Goal: Task Accomplishment & Management: Use online tool/utility

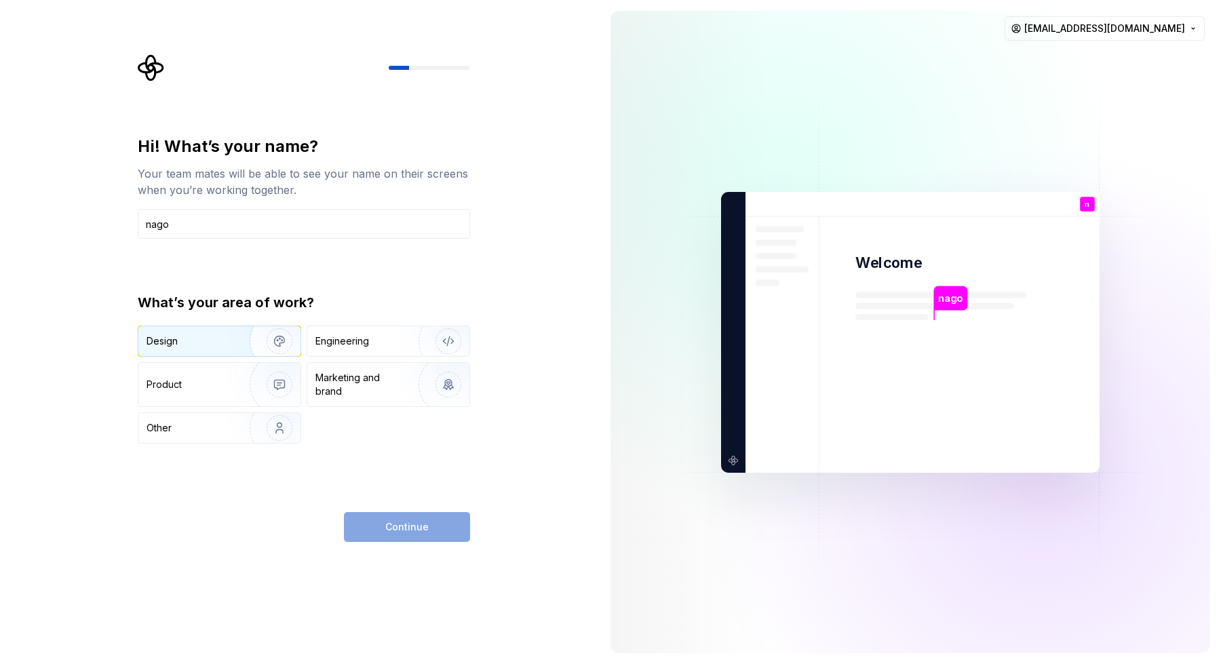
click at [242, 342] on img "button" at bounding box center [270, 341] width 87 height 91
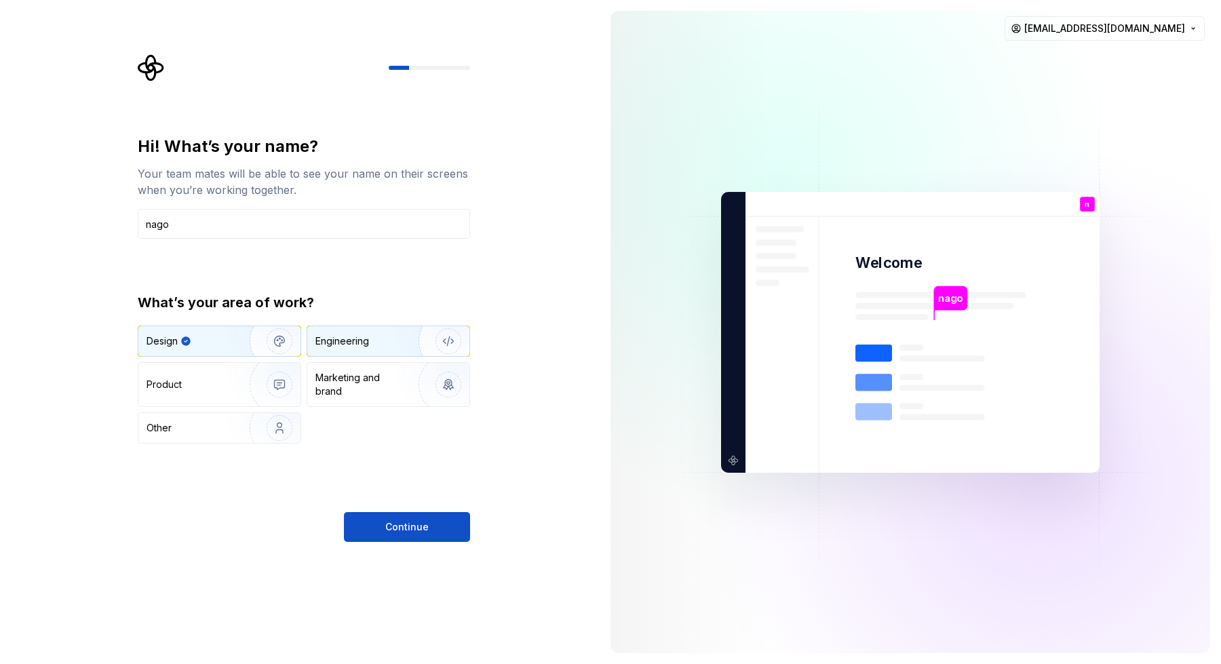
click at [405, 342] on img "button" at bounding box center [439, 341] width 87 height 91
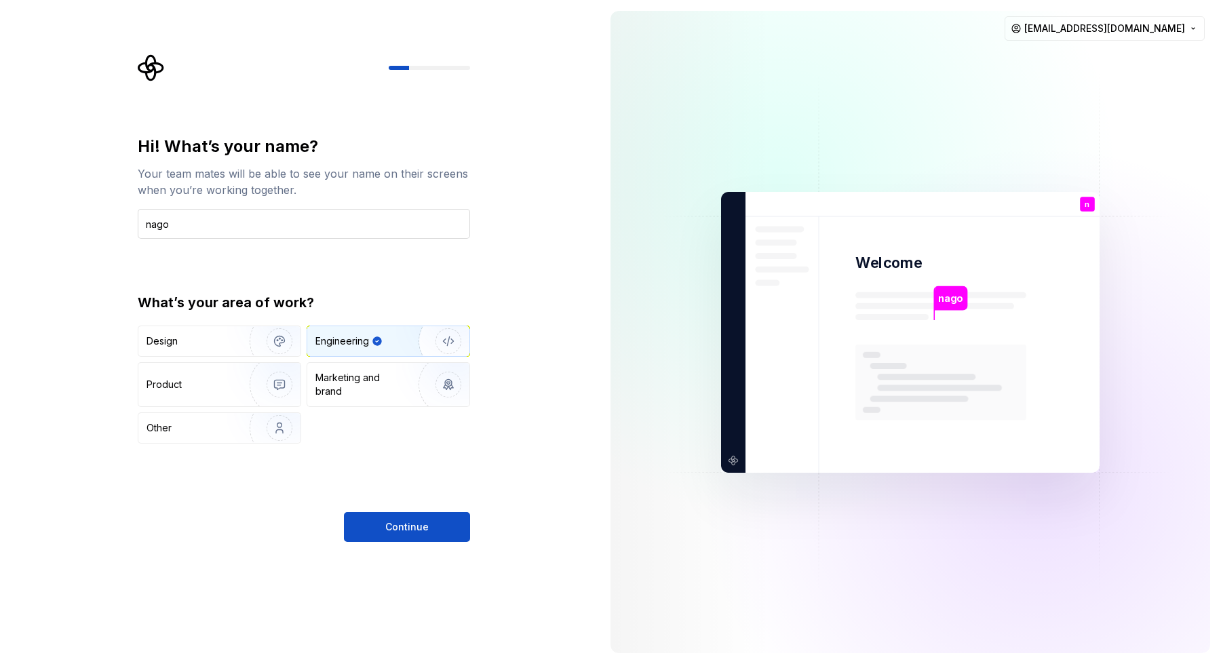
click at [288, 221] on input "nago" at bounding box center [304, 224] width 332 height 30
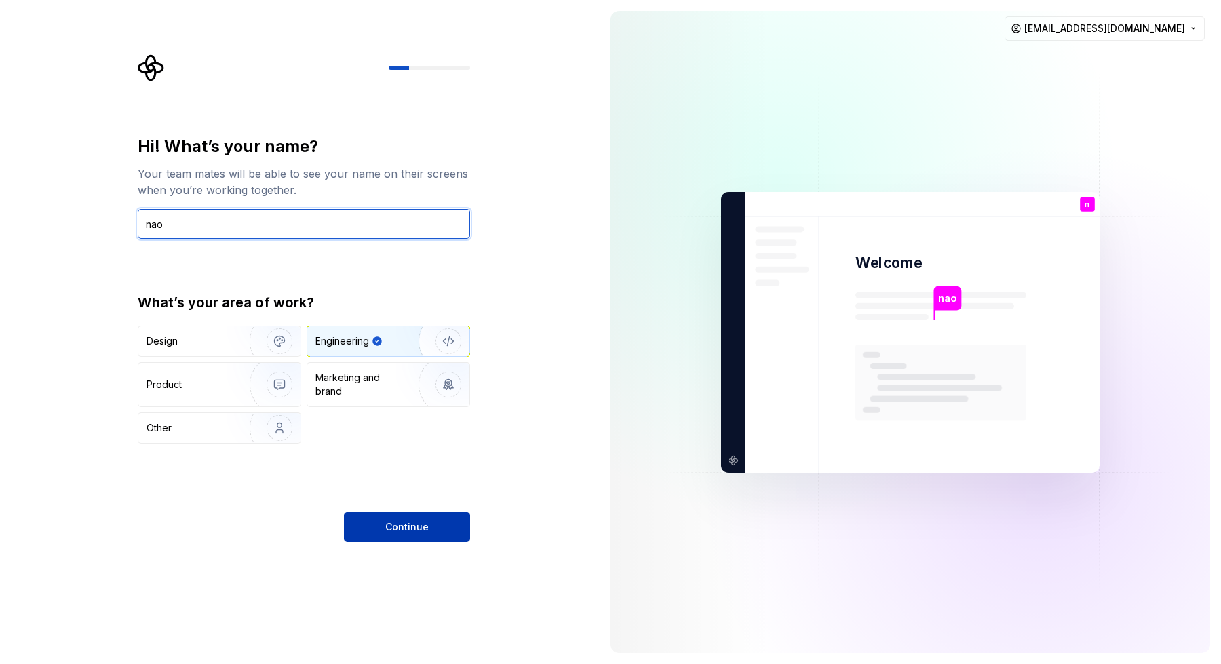
type input "nao"
click at [372, 521] on button "Continue" at bounding box center [407, 527] width 126 height 30
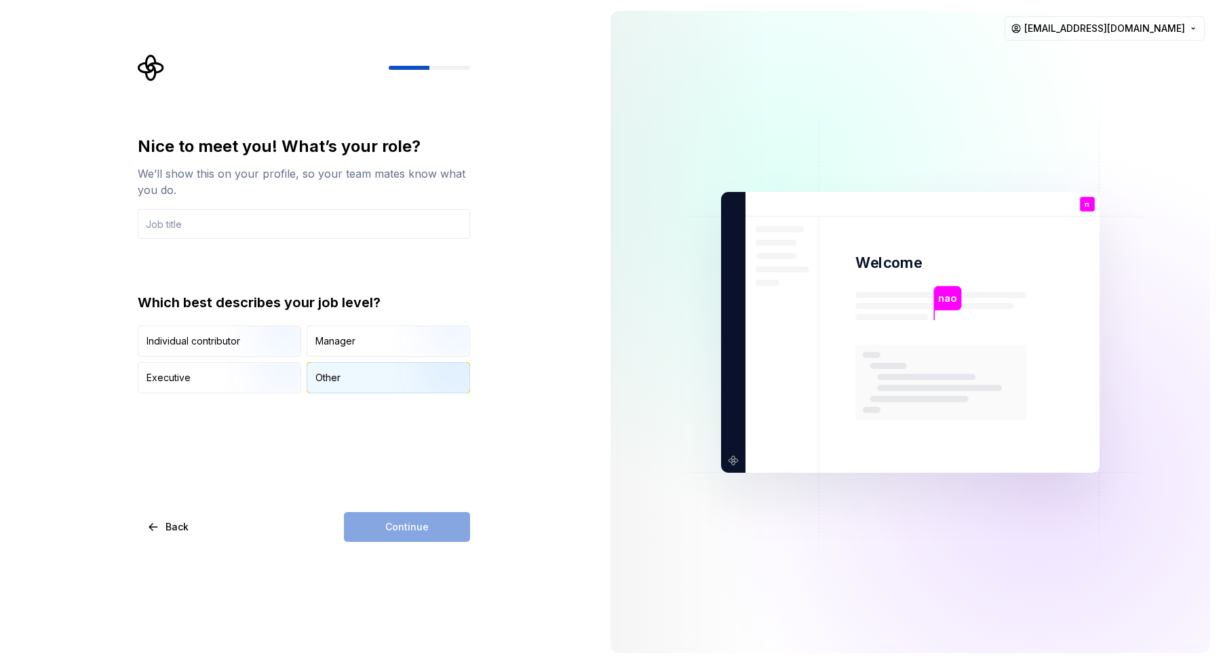
click at [319, 380] on div "Other" at bounding box center [327, 378] width 25 height 14
click at [380, 532] on div "Continue" at bounding box center [407, 527] width 126 height 30
click at [251, 221] on input "text" at bounding box center [304, 224] width 332 height 30
click at [224, 262] on div "Nice to meet you! What’s your role? We’ll show this on your profile, so your te…" at bounding box center [304, 265] width 332 height 258
click at [225, 235] on input "text" at bounding box center [304, 224] width 332 height 30
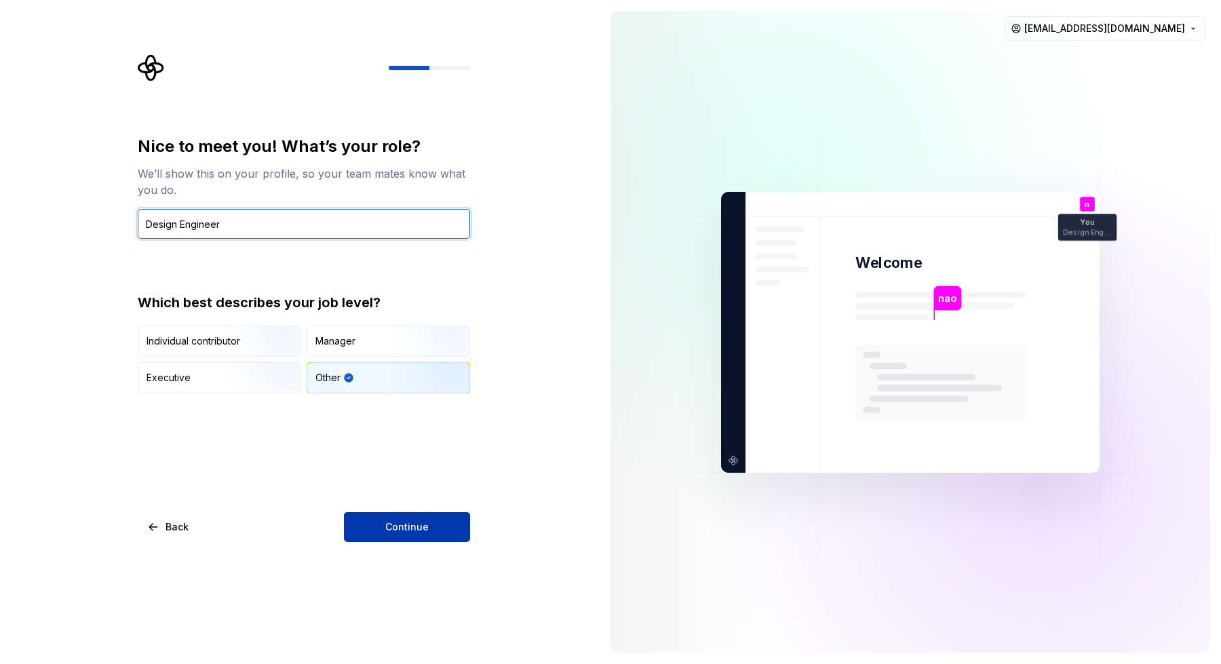
type input "Design Engineer"
click at [357, 519] on button "Continue" at bounding box center [407, 527] width 126 height 30
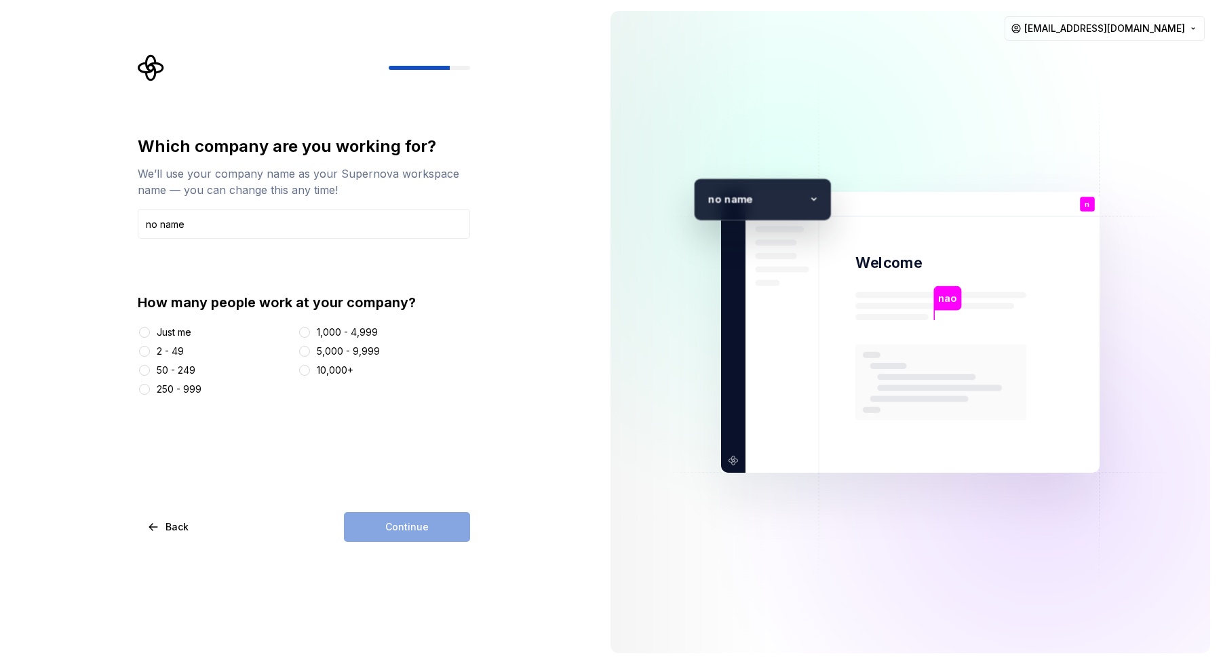
type input "no name"
click at [178, 335] on div "Just me" at bounding box center [174, 332] width 35 height 14
click at [150, 335] on button "Just me" at bounding box center [144, 332] width 11 height 11
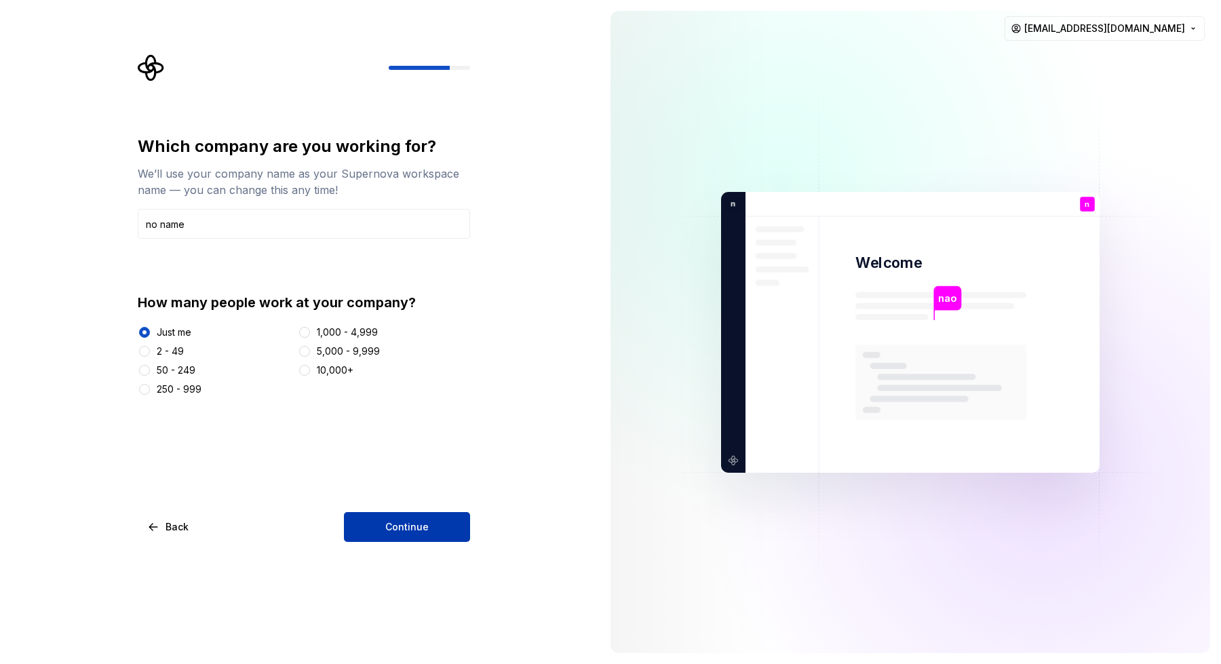
click at [424, 520] on span "Continue" at bounding box center [406, 527] width 43 height 14
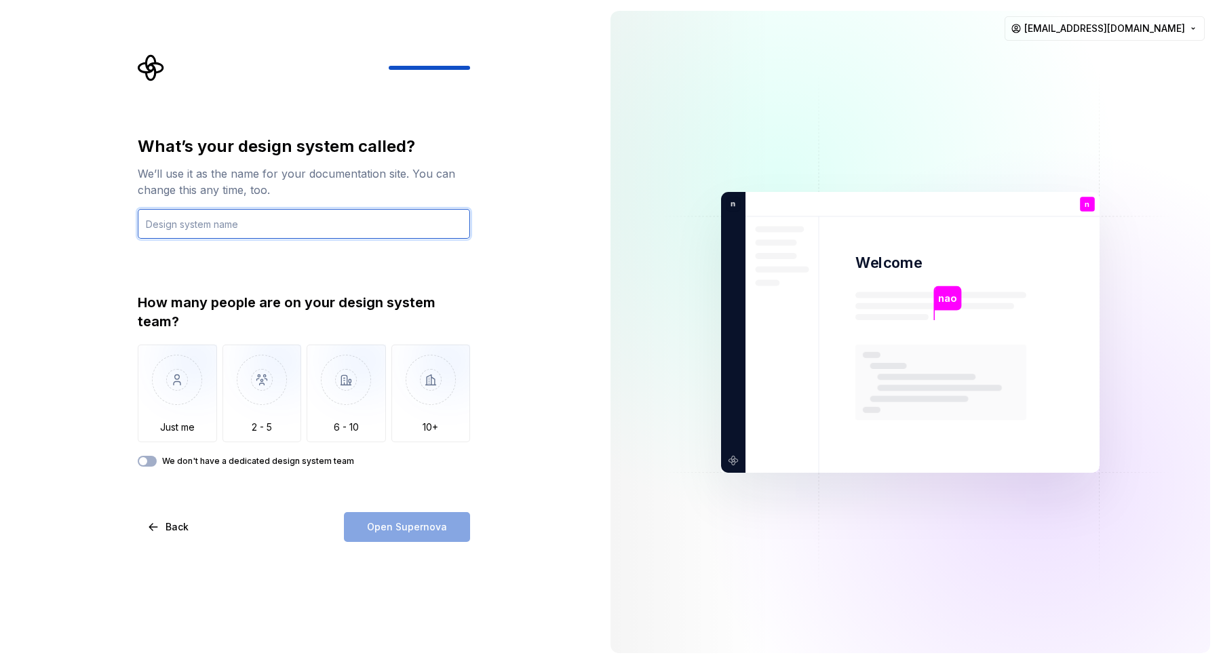
click at [179, 232] on input "text" at bounding box center [304, 224] width 332 height 30
type input "Hoppy"
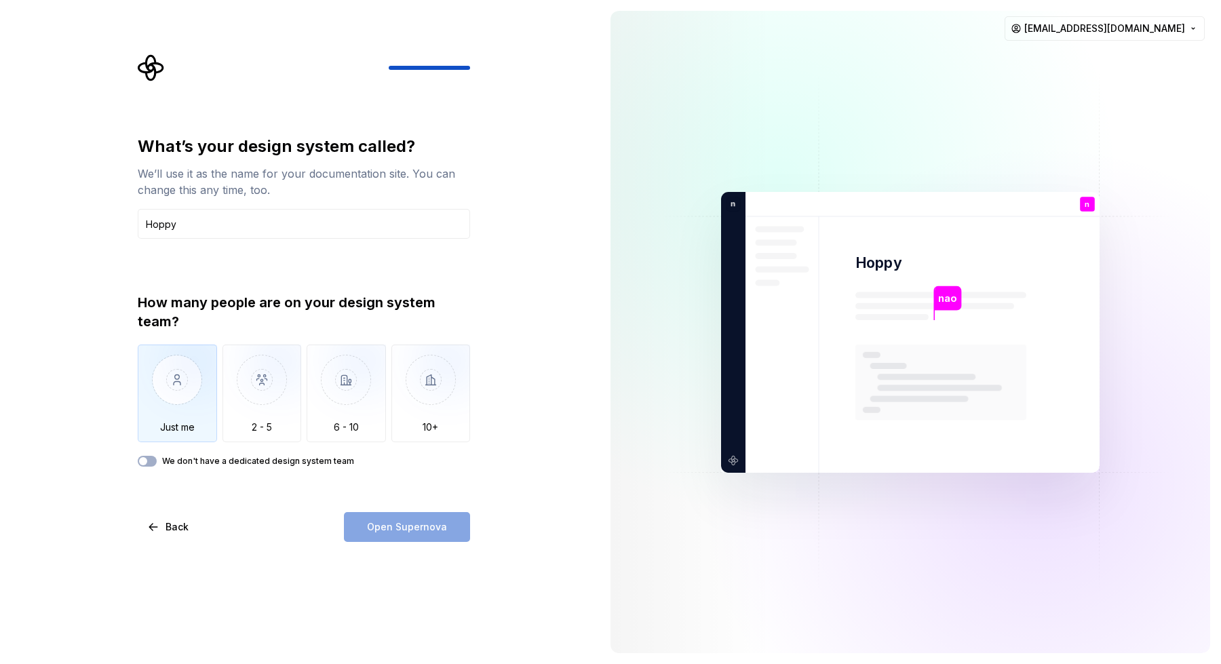
click at [193, 389] on img "button" at bounding box center [177, 389] width 79 height 91
click at [375, 521] on span "Open Supernova" at bounding box center [407, 527] width 80 height 14
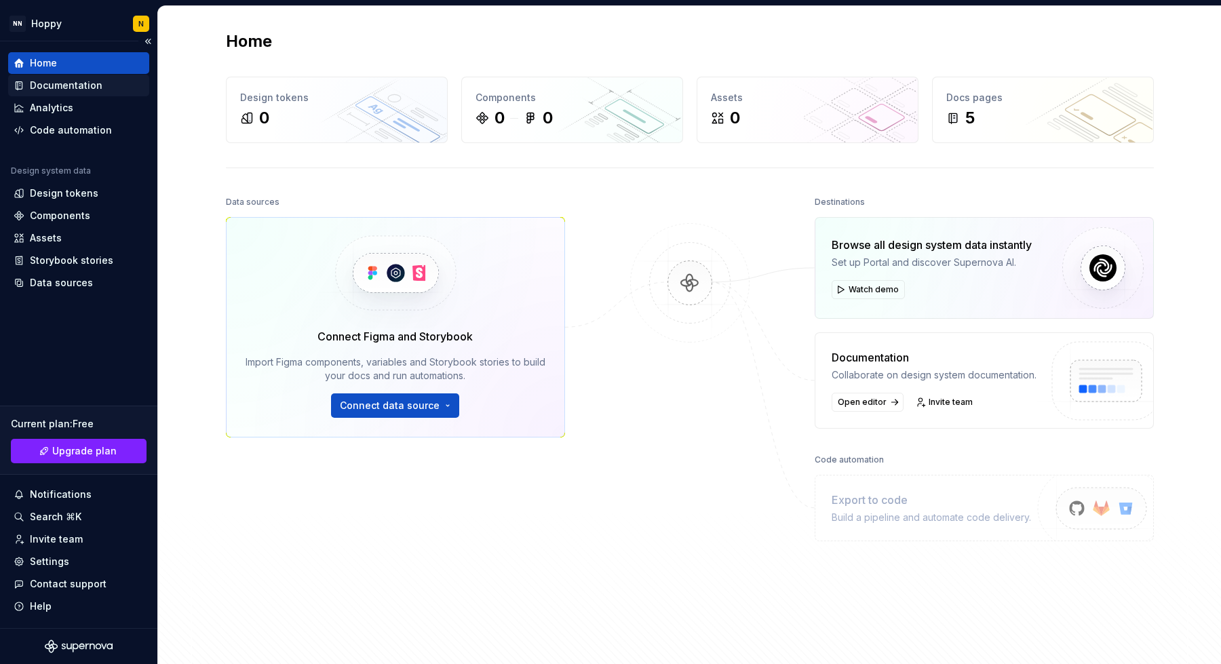
click at [89, 91] on div "Documentation" at bounding box center [66, 86] width 73 height 14
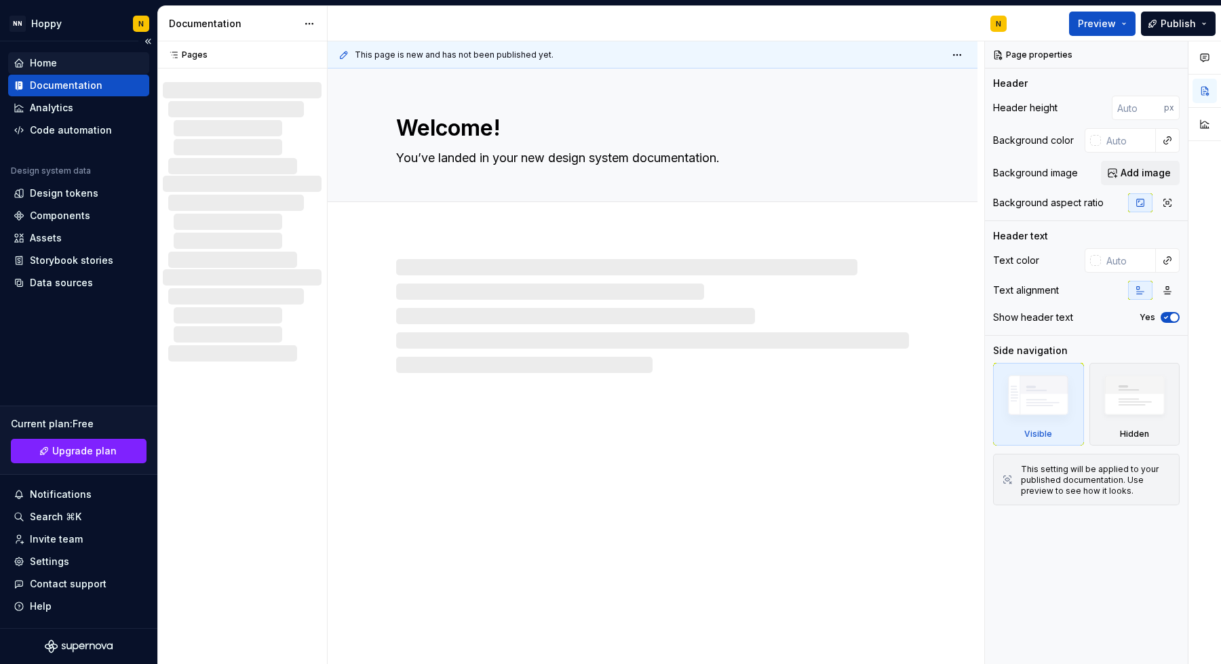
click at [61, 64] on div "Home" at bounding box center [79, 63] width 130 height 14
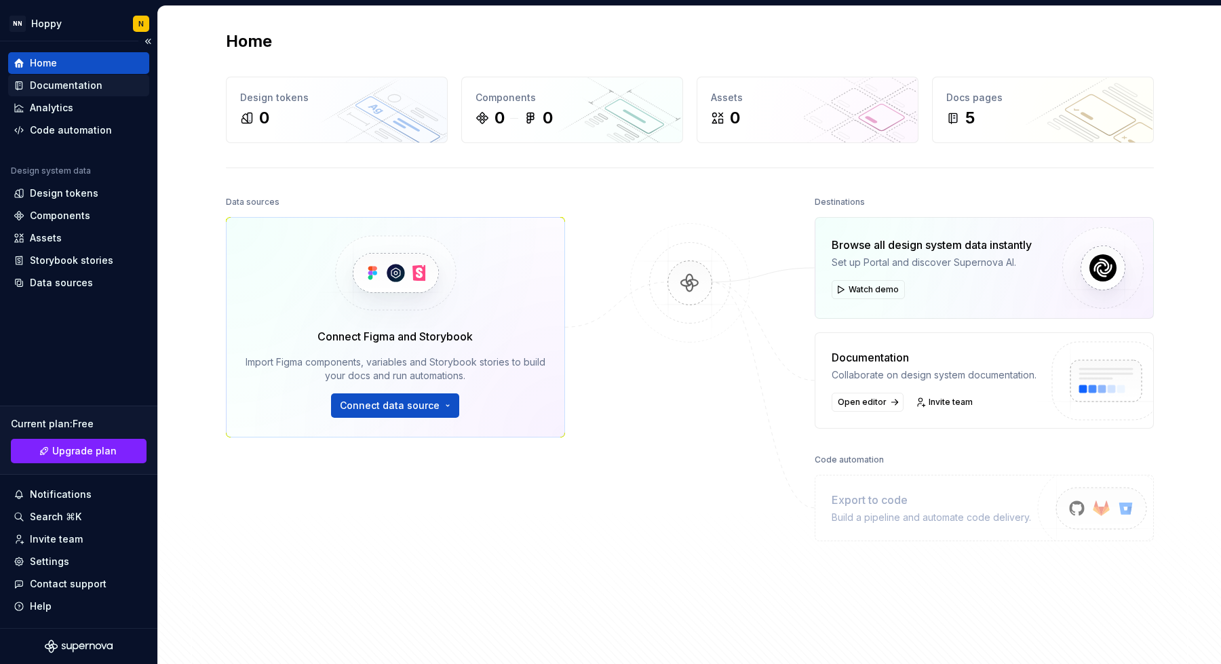
click at [57, 76] on div "Documentation" at bounding box center [78, 86] width 141 height 22
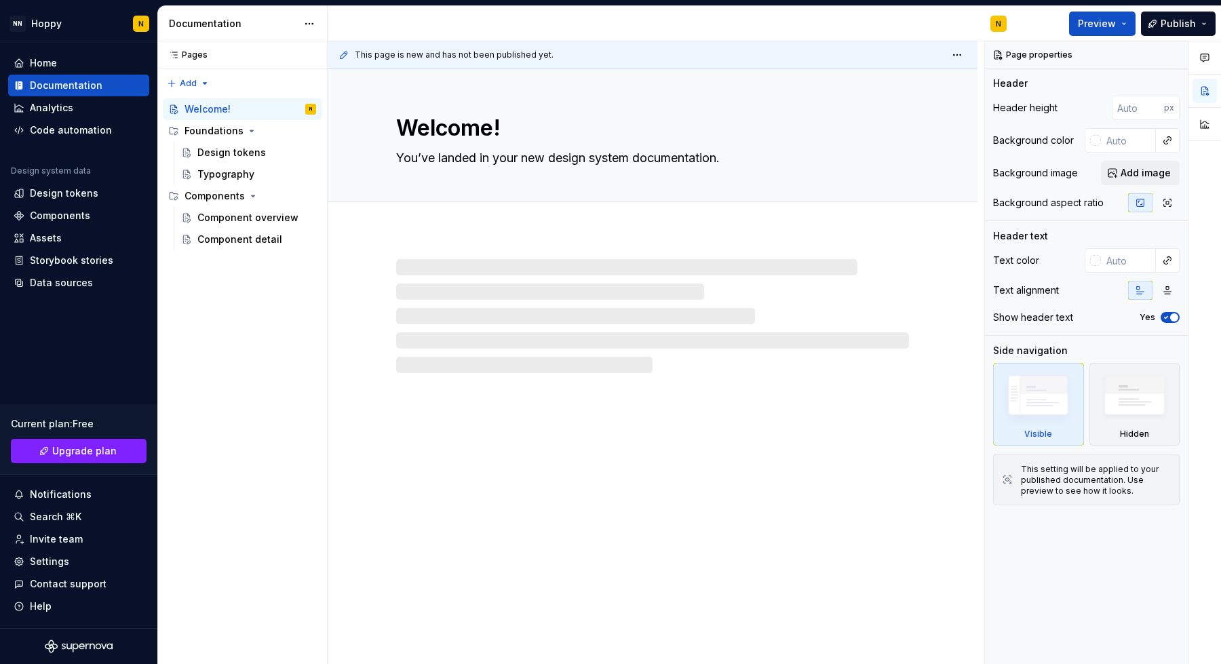
click at [582, 290] on div at bounding box center [652, 316] width 513 height 114
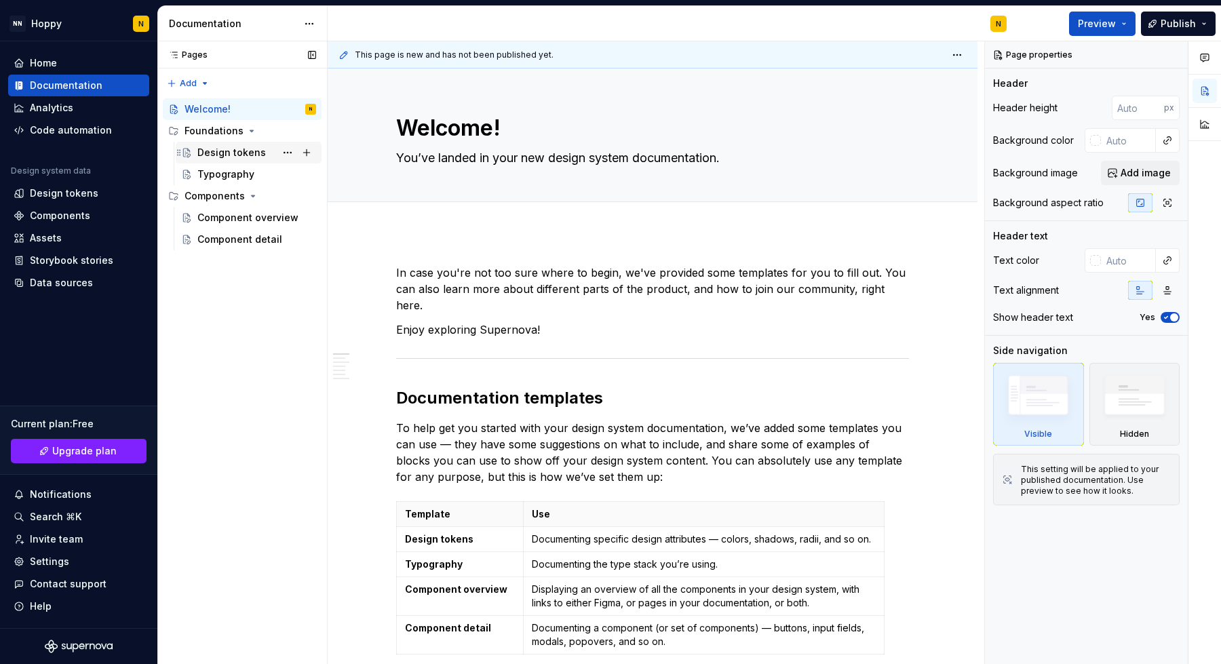
click at [216, 158] on div "Design tokens" at bounding box center [231, 153] width 68 height 14
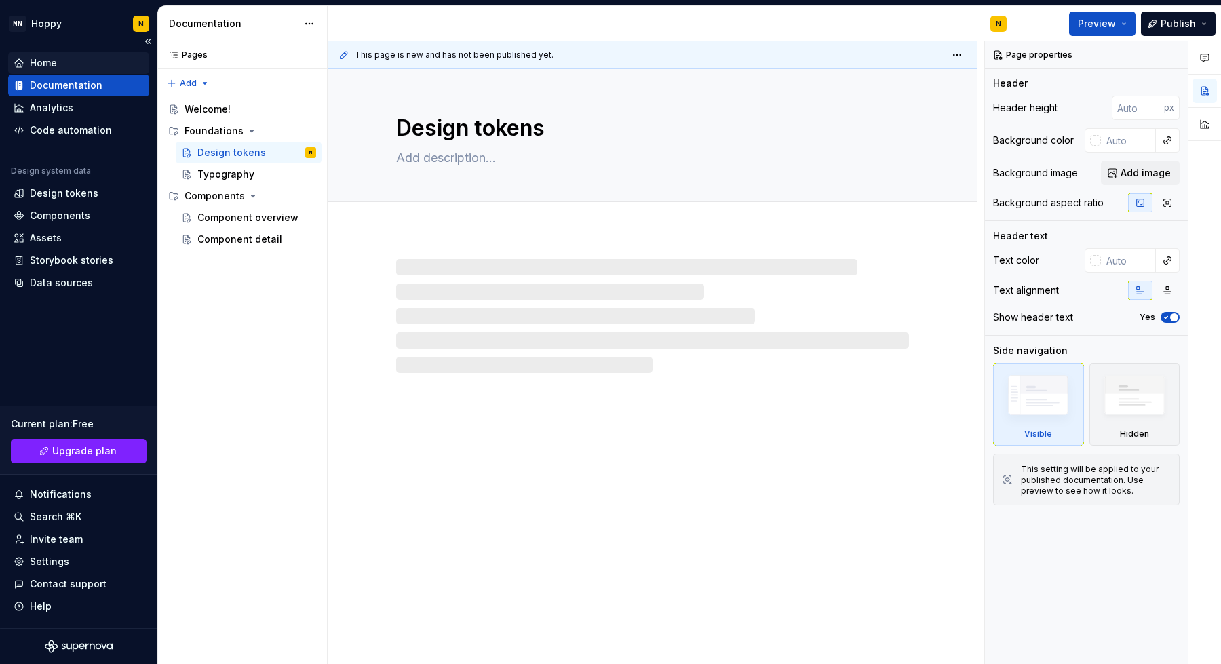
type textarea "*"
click at [61, 58] on div "Home" at bounding box center [79, 63] width 130 height 14
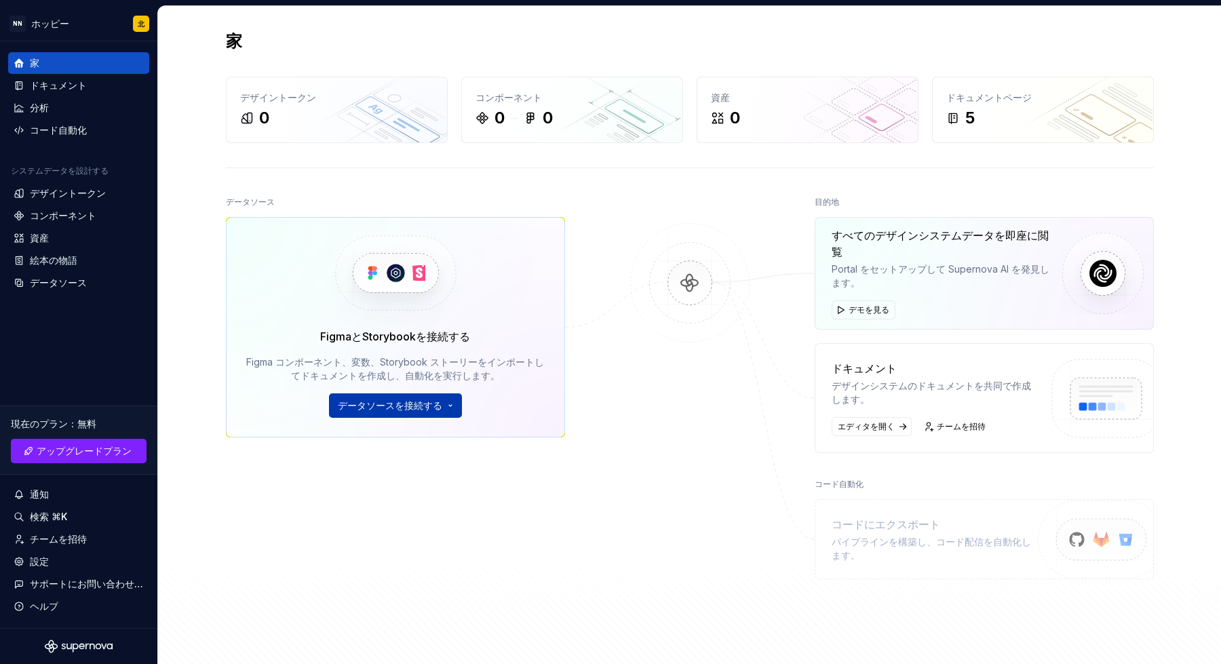
click at [444, 405] on button "データソースを接続する" at bounding box center [395, 405] width 133 height 24
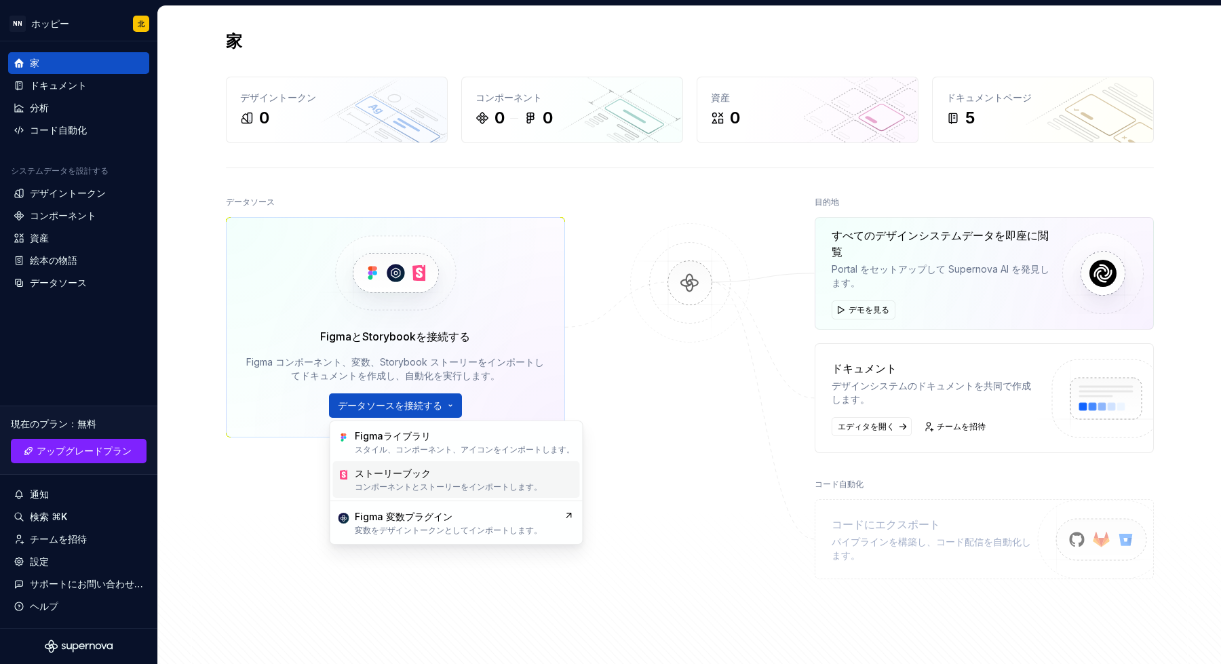
click at [430, 473] on div "ストーリーブック" at bounding box center [448, 474] width 187 height 14
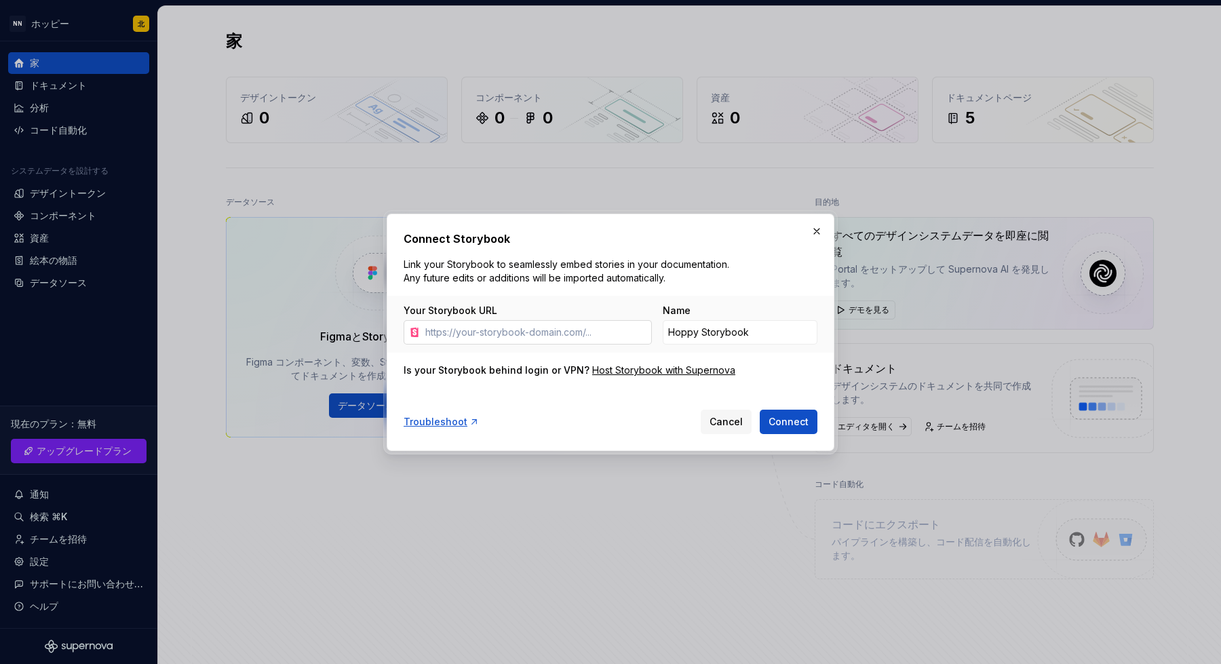
click at [574, 323] on input "Your Storybook URL" at bounding box center [536, 332] width 232 height 24
click at [719, 416] on span "Cancel" at bounding box center [725, 422] width 33 height 14
